Goal: Information Seeking & Learning: Learn about a topic

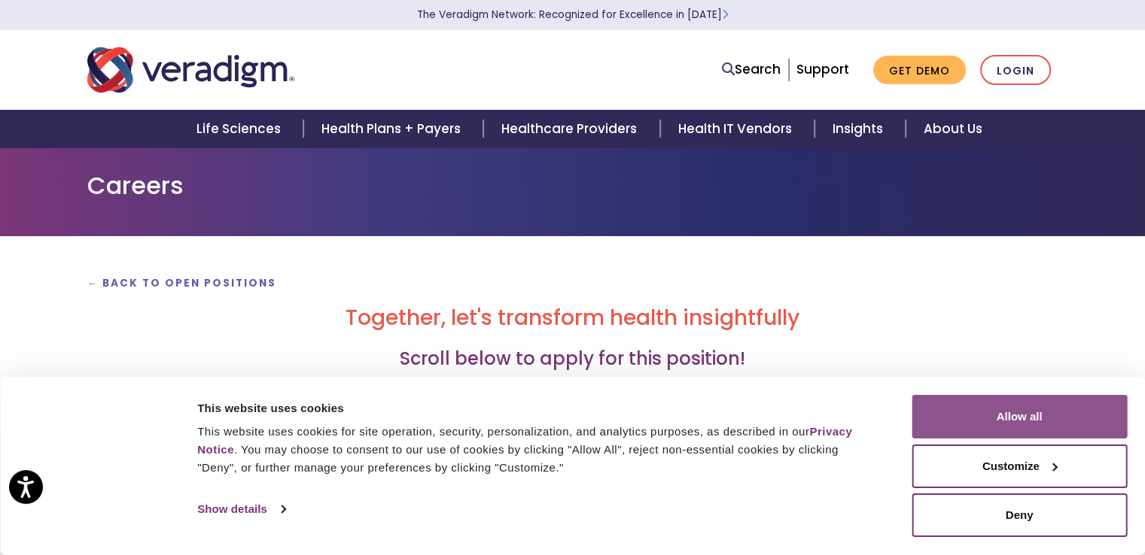
click at [951, 401] on button "Allow all" at bounding box center [1018, 417] width 215 height 44
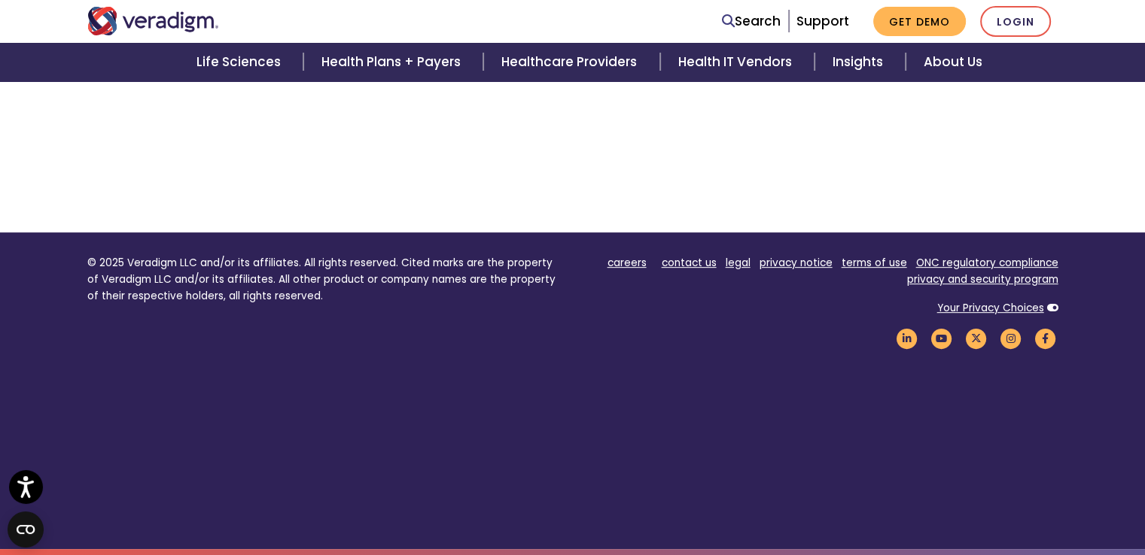
scroll to position [626, 0]
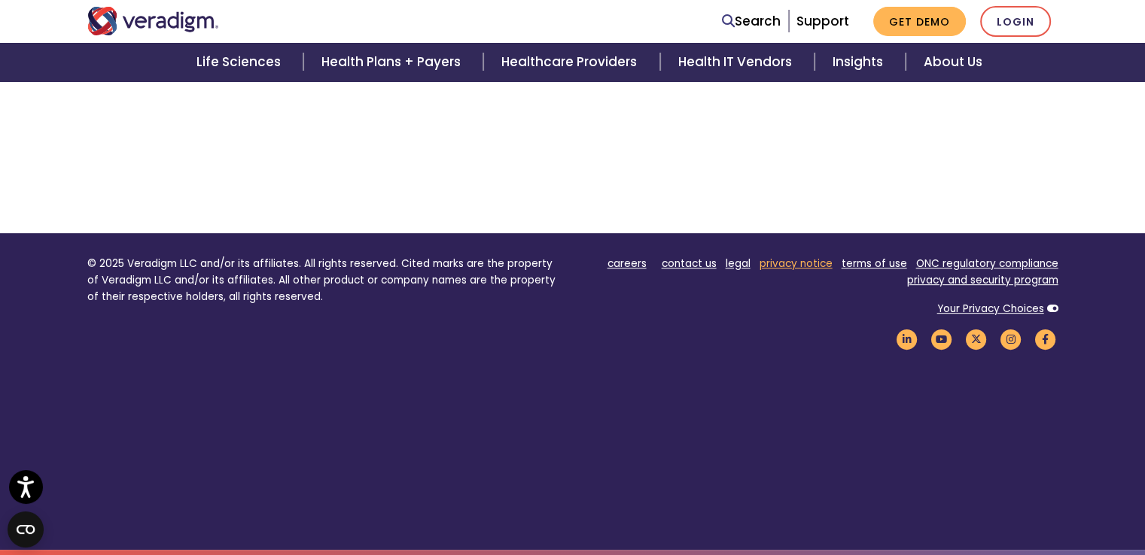
click at [782, 257] on link "privacy notice" at bounding box center [795, 264] width 73 height 14
